Goal: Information Seeking & Learning: Check status

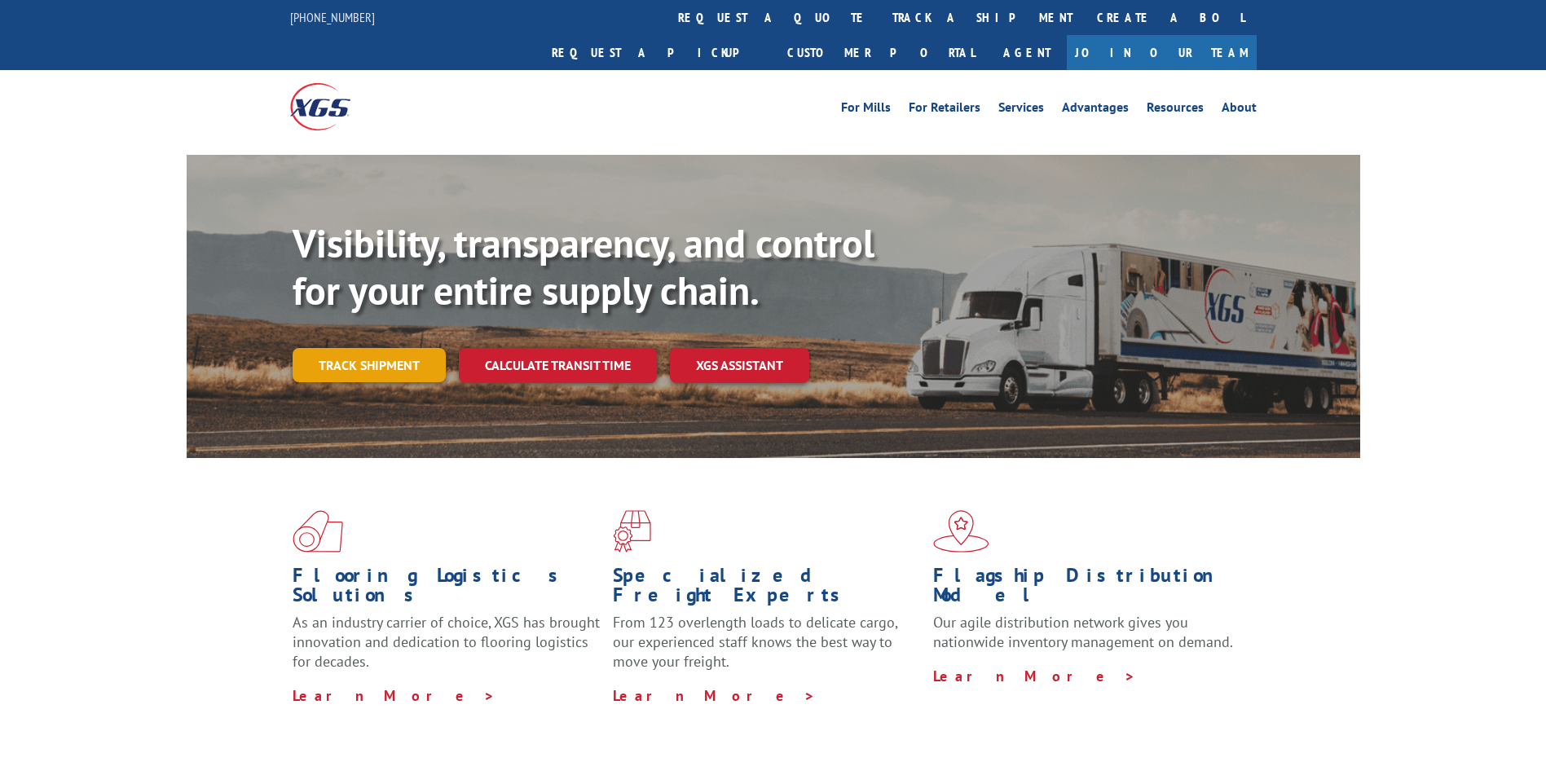
click at [364, 348] on link "Track shipment" at bounding box center [369, 365] width 153 height 34
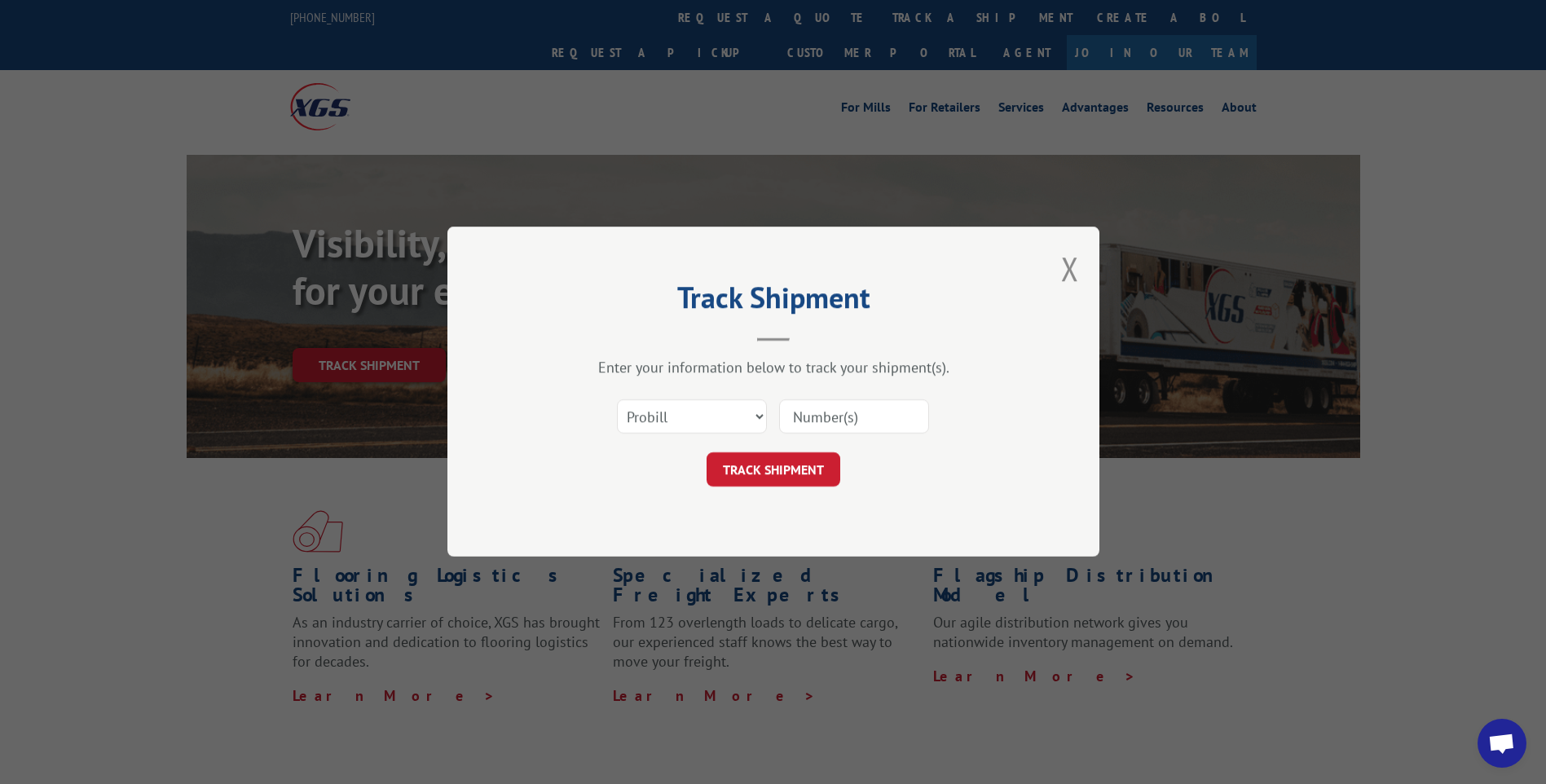
paste input "17587214"
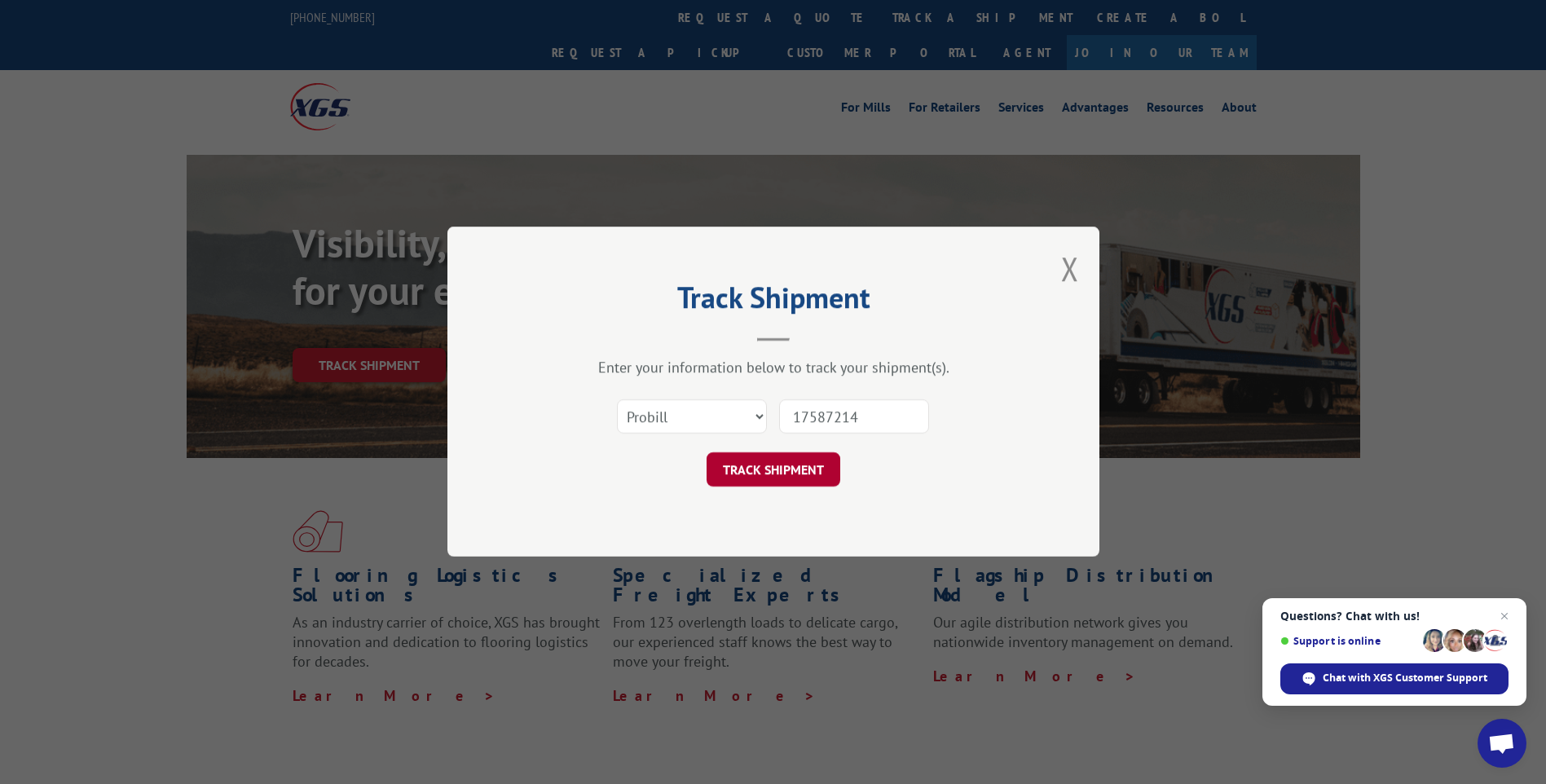
type input "17587214"
click at [792, 472] on button "TRACK SHIPMENT" at bounding box center [773, 470] width 134 height 34
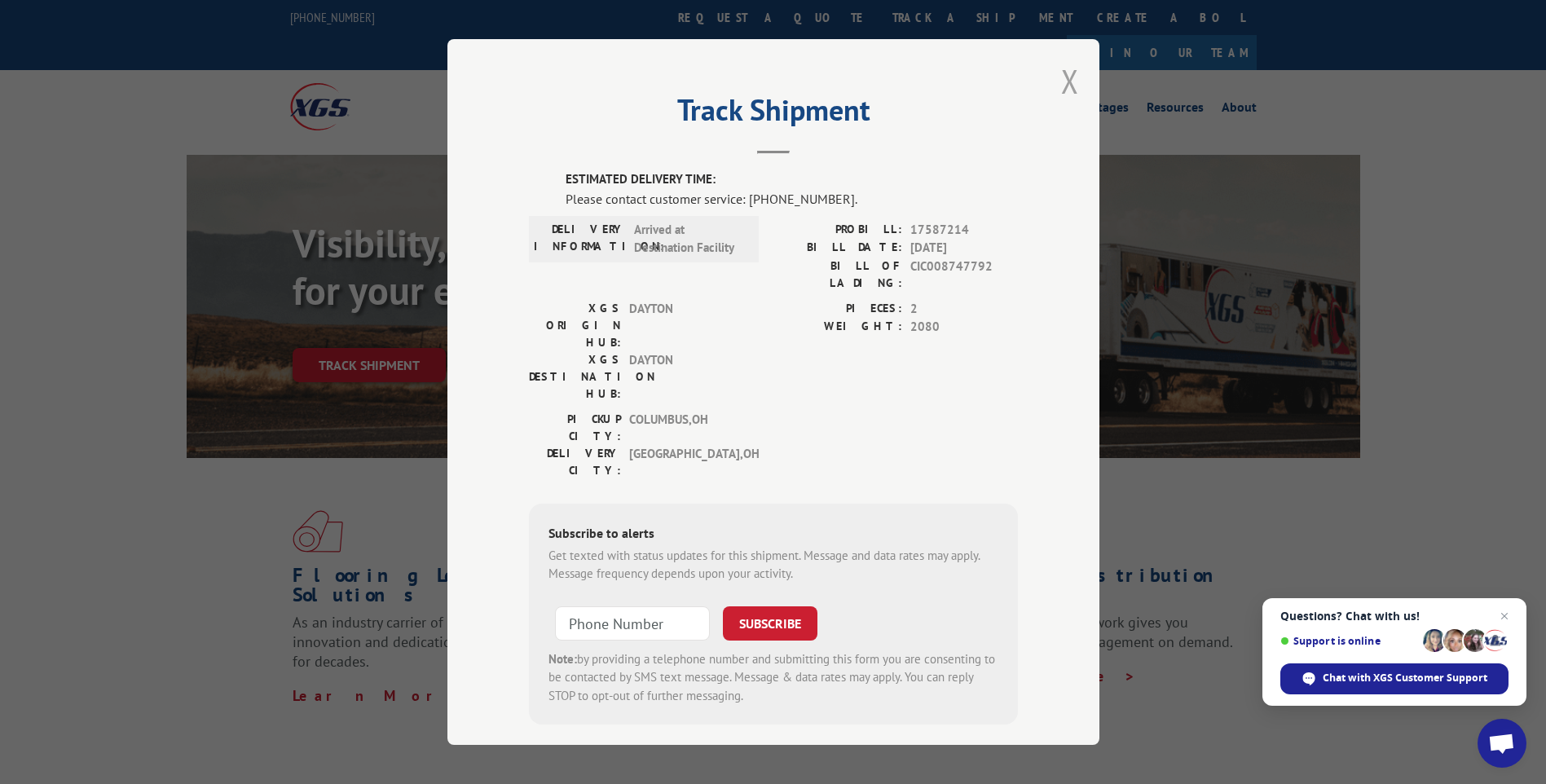
click at [1063, 89] on button "Close modal" at bounding box center [1069, 80] width 18 height 43
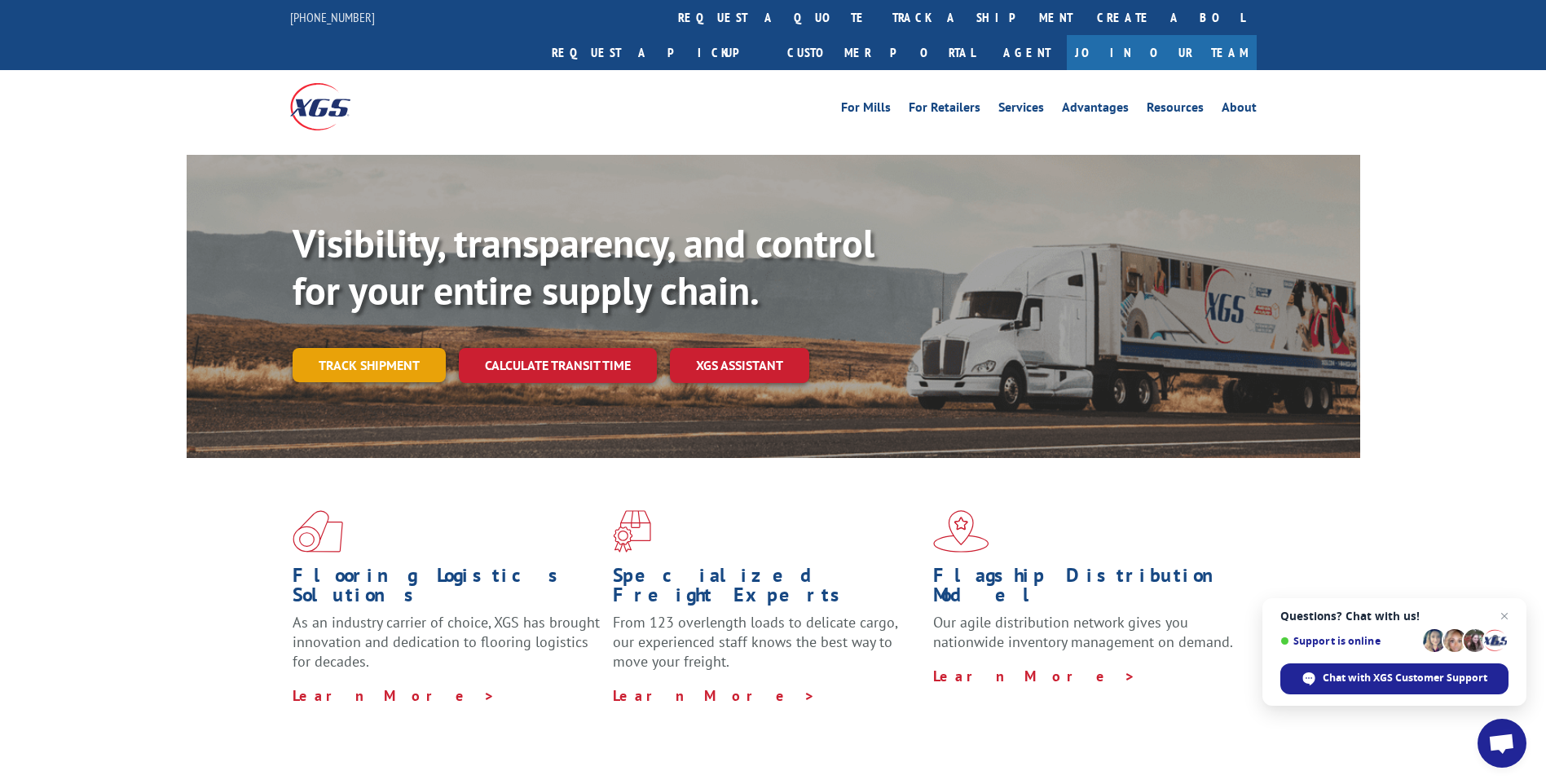
click at [367, 348] on link "Track shipment" at bounding box center [369, 365] width 153 height 34
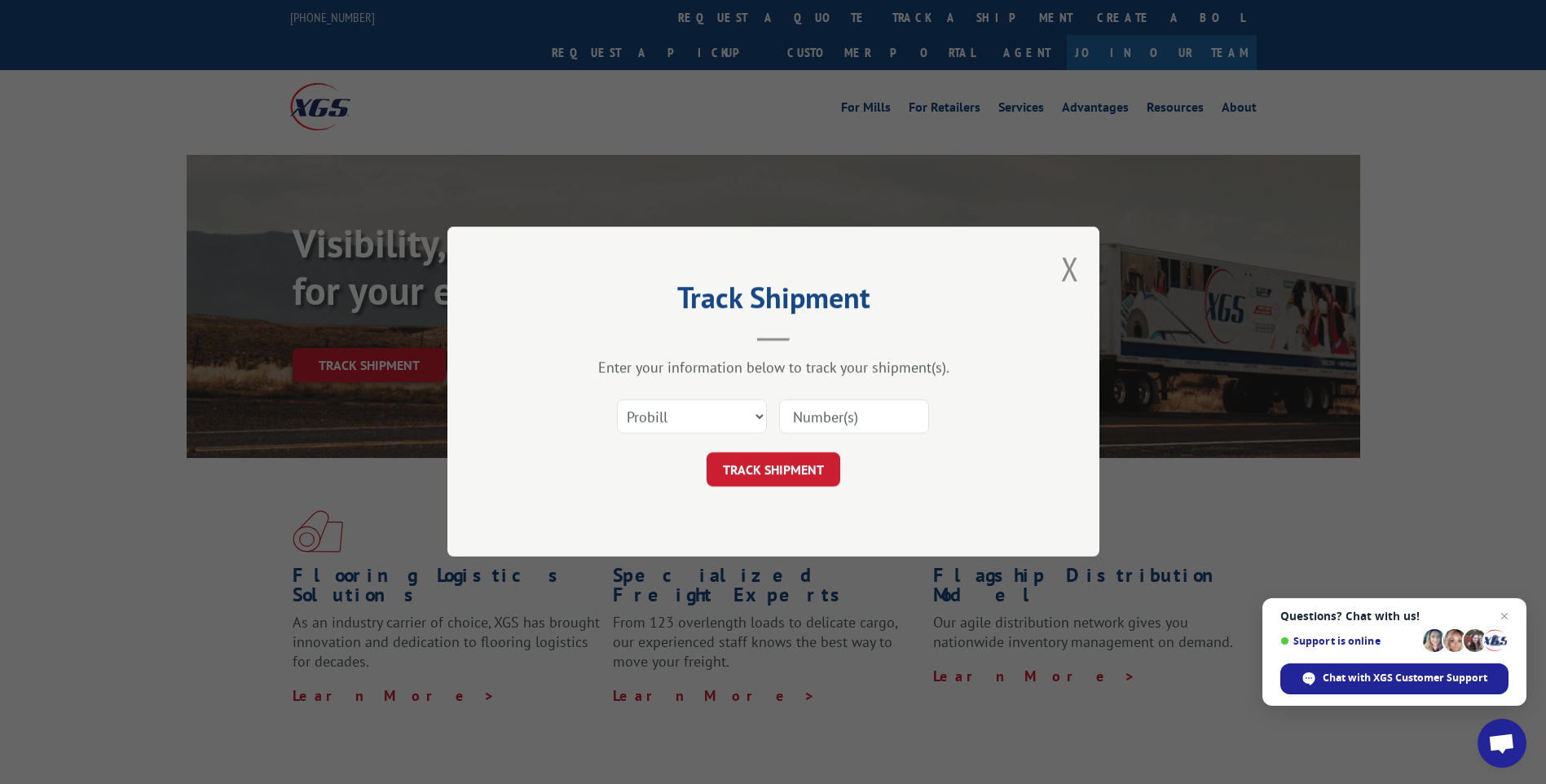
paste input "17590374"
type input "17590374"
click at [796, 474] on button "TRACK SHIPMENT" at bounding box center [773, 470] width 134 height 34
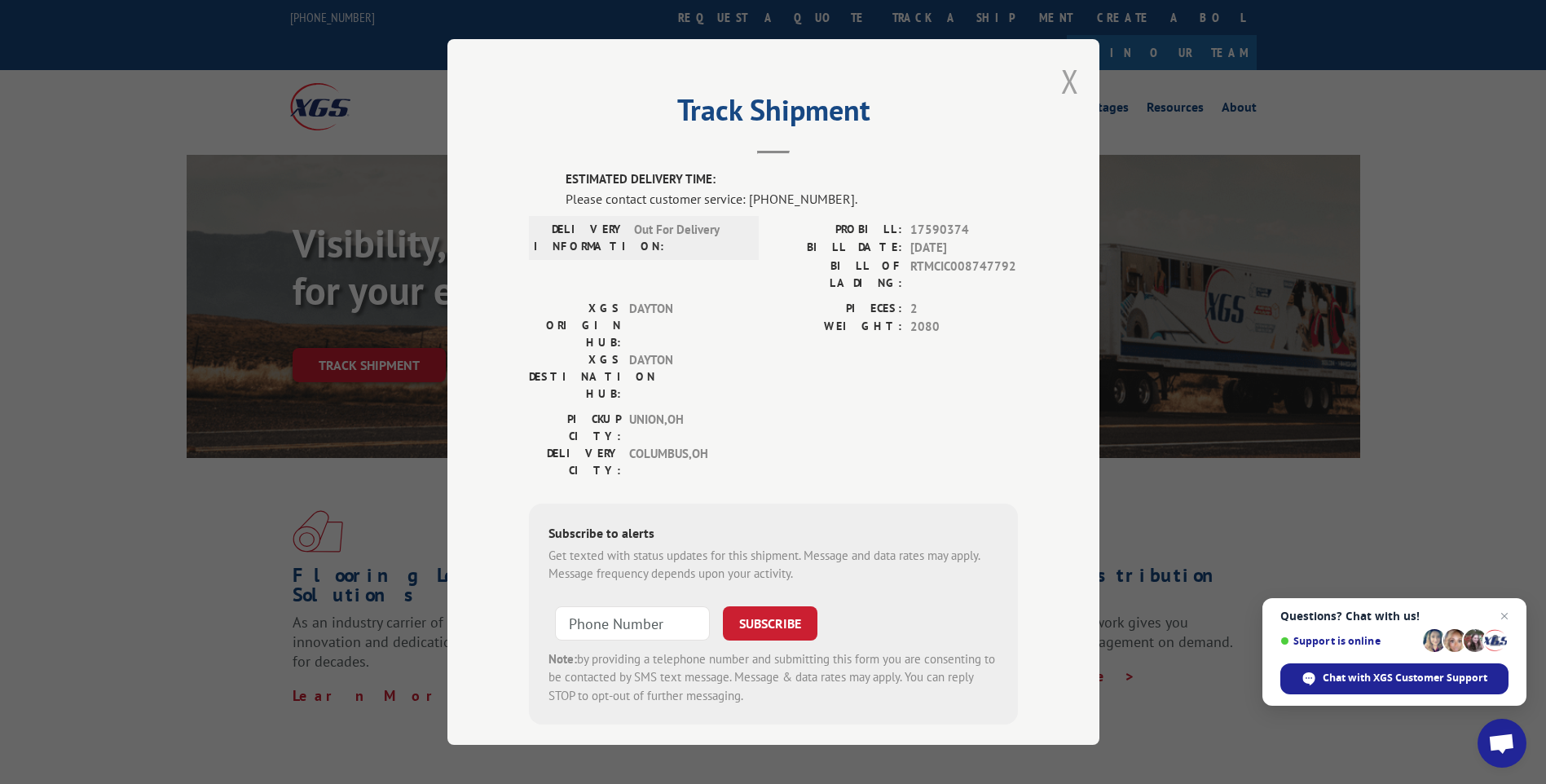
click at [1064, 84] on button "Close modal" at bounding box center [1069, 80] width 18 height 43
